Goal: Use online tool/utility: Utilize a website feature to perform a specific function

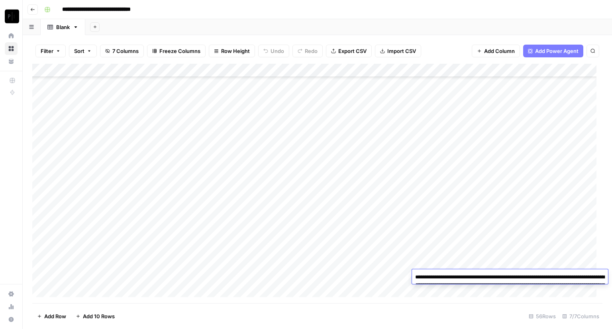
scroll to position [551, 0]
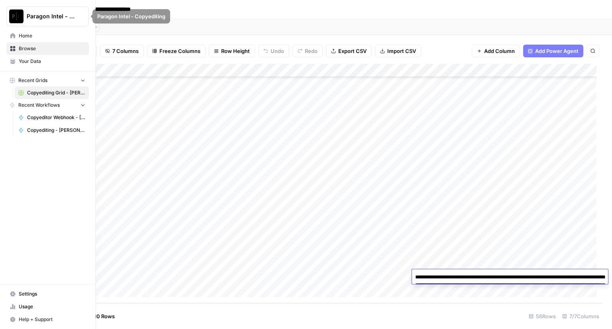
click at [33, 34] on span "Home" at bounding box center [52, 35] width 66 height 7
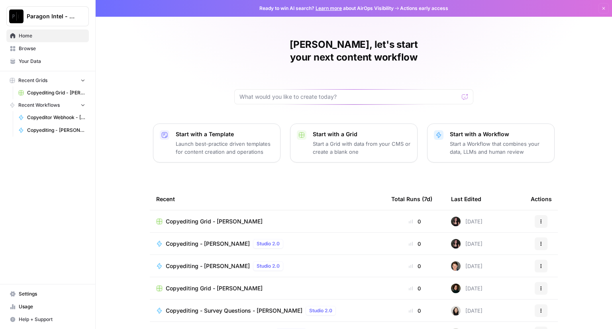
click at [192, 217] on span "Copyediting Grid - [PERSON_NAME]" at bounding box center [214, 221] width 97 height 8
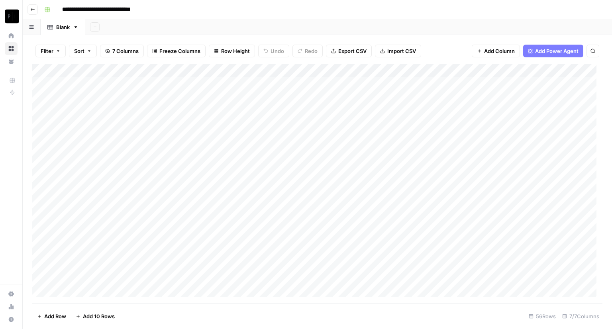
click at [32, 12] on button "Go back" at bounding box center [32, 9] width 10 height 10
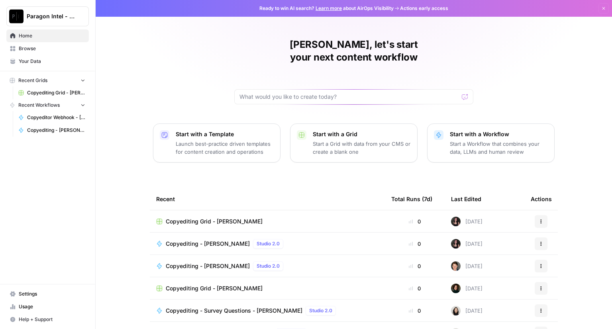
click at [55, 132] on span "Copyediting - [PERSON_NAME]" at bounding box center [56, 130] width 58 height 7
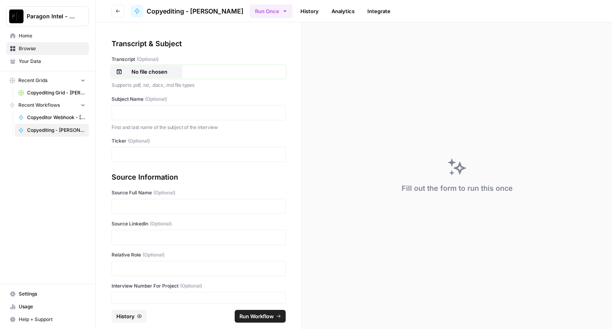
click at [158, 72] on p "No file chosen" at bounding box center [149, 72] width 51 height 8
click at [143, 112] on p at bounding box center [199, 113] width 164 height 8
click at [144, 207] on p at bounding box center [199, 206] width 164 height 8
click at [133, 227] on div "Source LinkedIn (Optional)" at bounding box center [198, 232] width 174 height 25
click at [131, 235] on p at bounding box center [199, 237] width 164 height 8
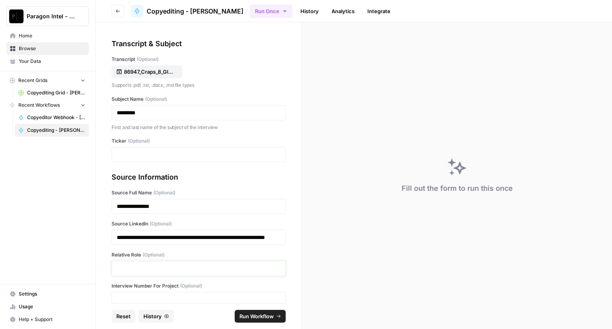
click at [163, 272] on p at bounding box center [199, 268] width 164 height 8
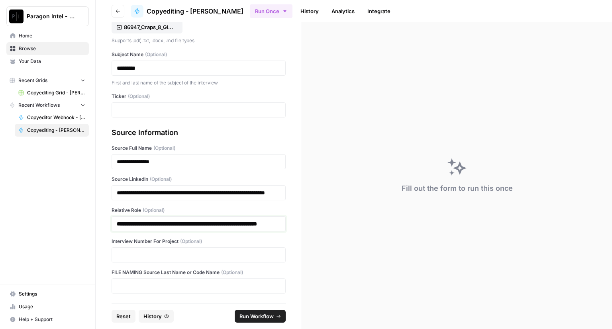
scroll to position [59, 0]
click at [150, 255] on p at bounding box center [199, 255] width 164 height 8
click at [263, 317] on span "Run Workflow" at bounding box center [256, 316] width 34 height 8
